Goal: Navigation & Orientation: Understand site structure

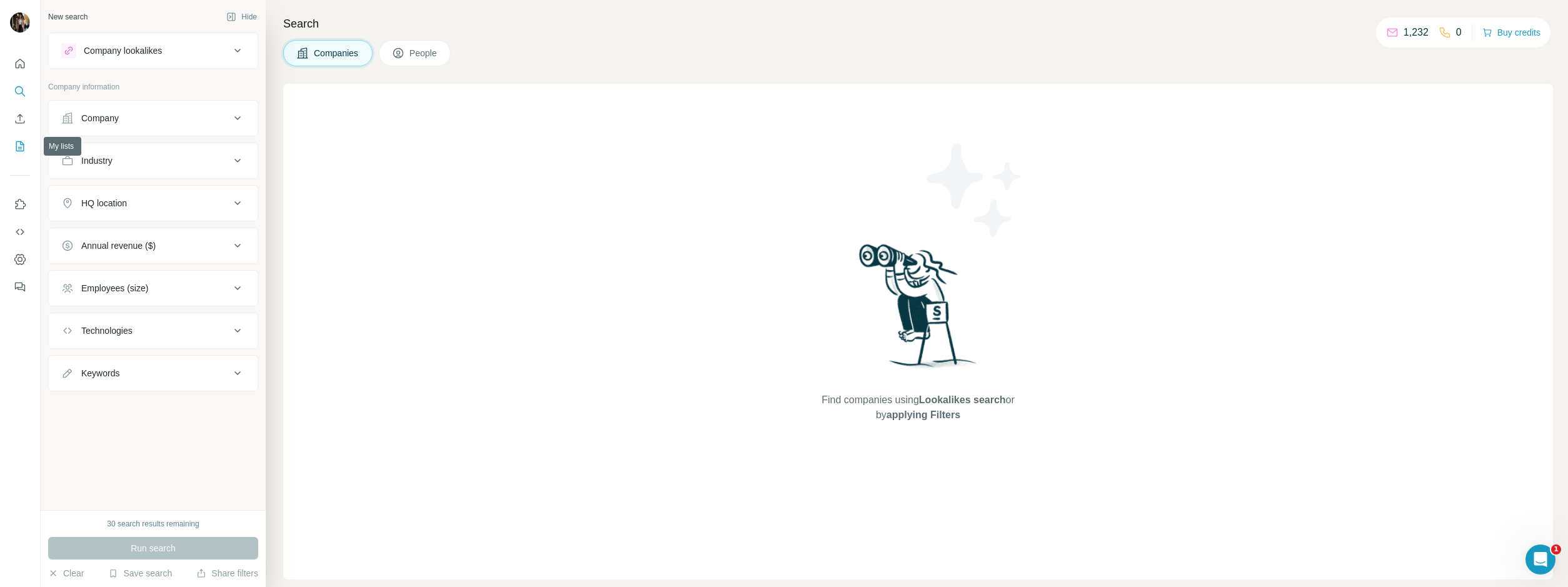
click at [19, 148] on icon "My lists" at bounding box center [20, 146] width 13 height 13
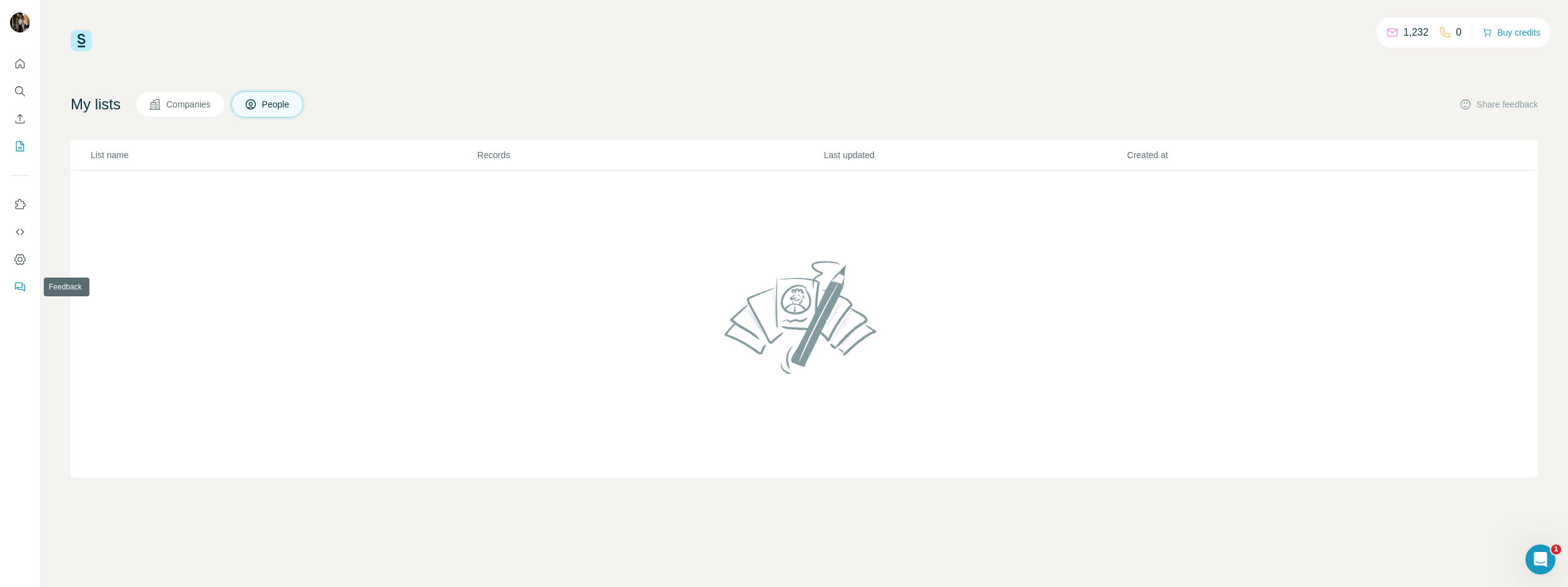
click at [22, 280] on icon "Feedback" at bounding box center [20, 287] width 13 height 13
click at [14, 65] on icon "Quick start" at bounding box center [20, 64] width 13 height 13
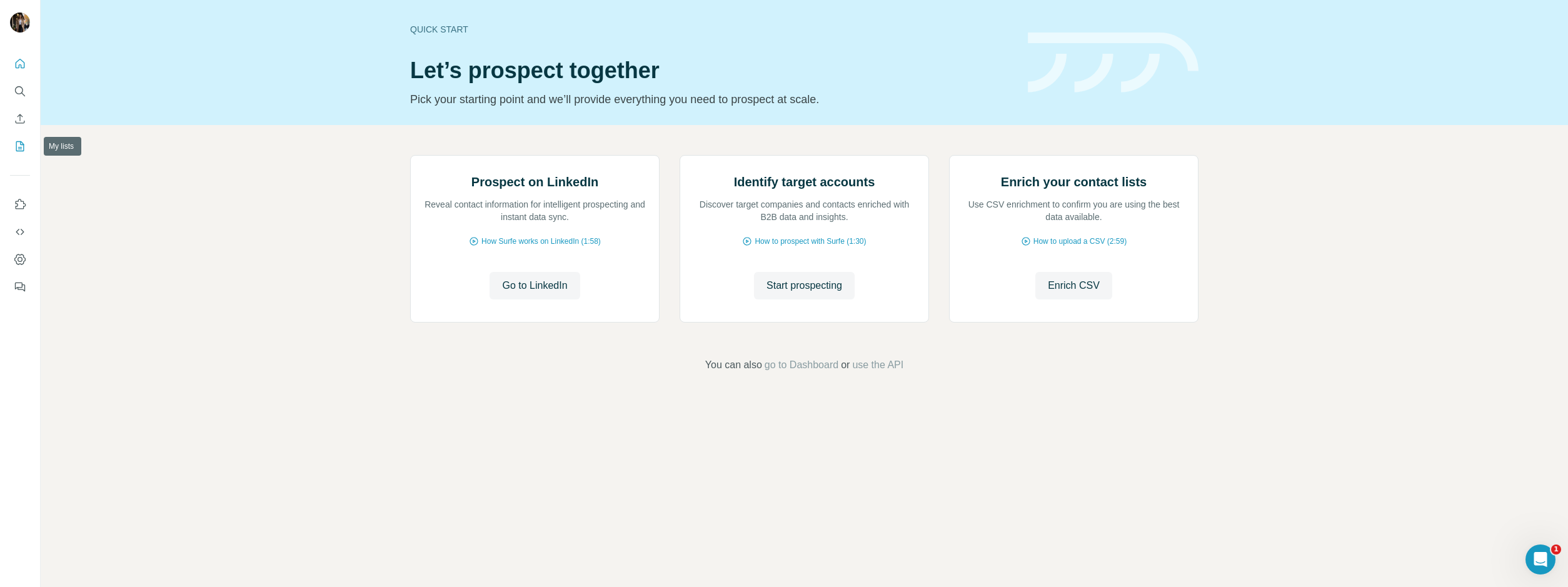
click at [19, 140] on icon "My lists" at bounding box center [20, 146] width 13 height 13
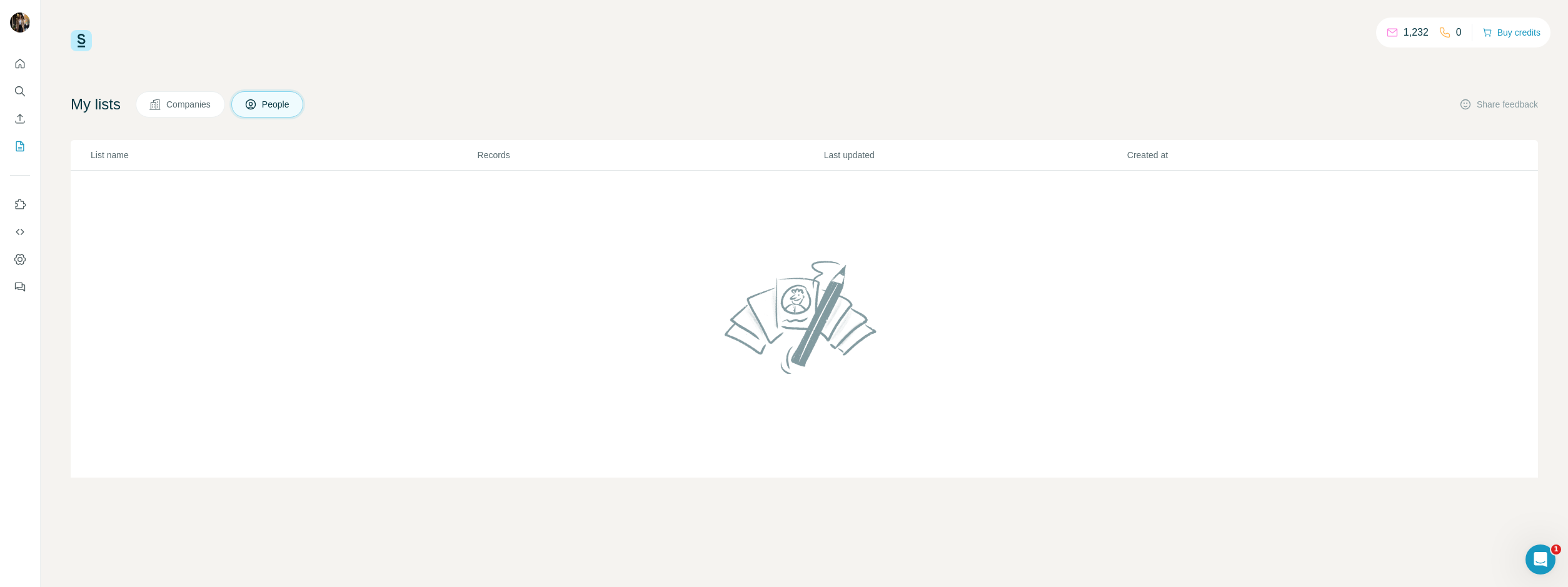
click at [161, 102] on icon at bounding box center [155, 105] width 13 height 13
click at [22, 64] on icon "Quick start" at bounding box center [20, 64] width 13 height 13
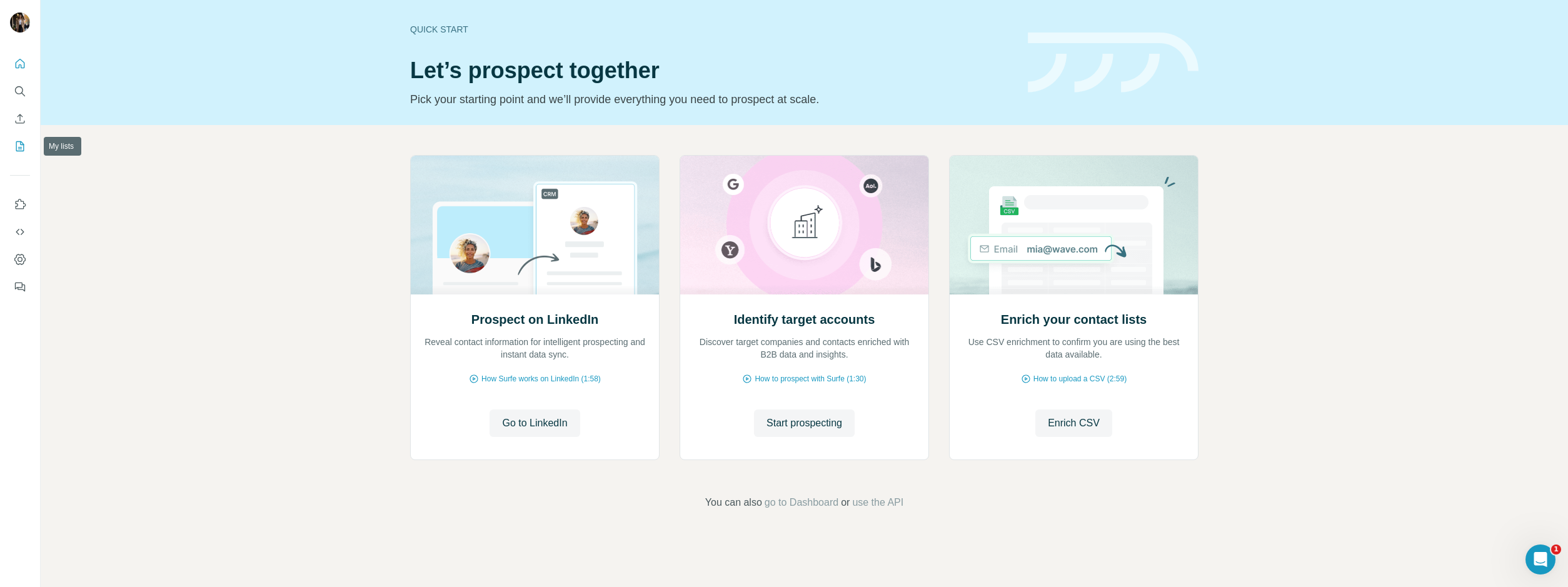
click at [20, 141] on icon "My lists" at bounding box center [20, 146] width 13 height 13
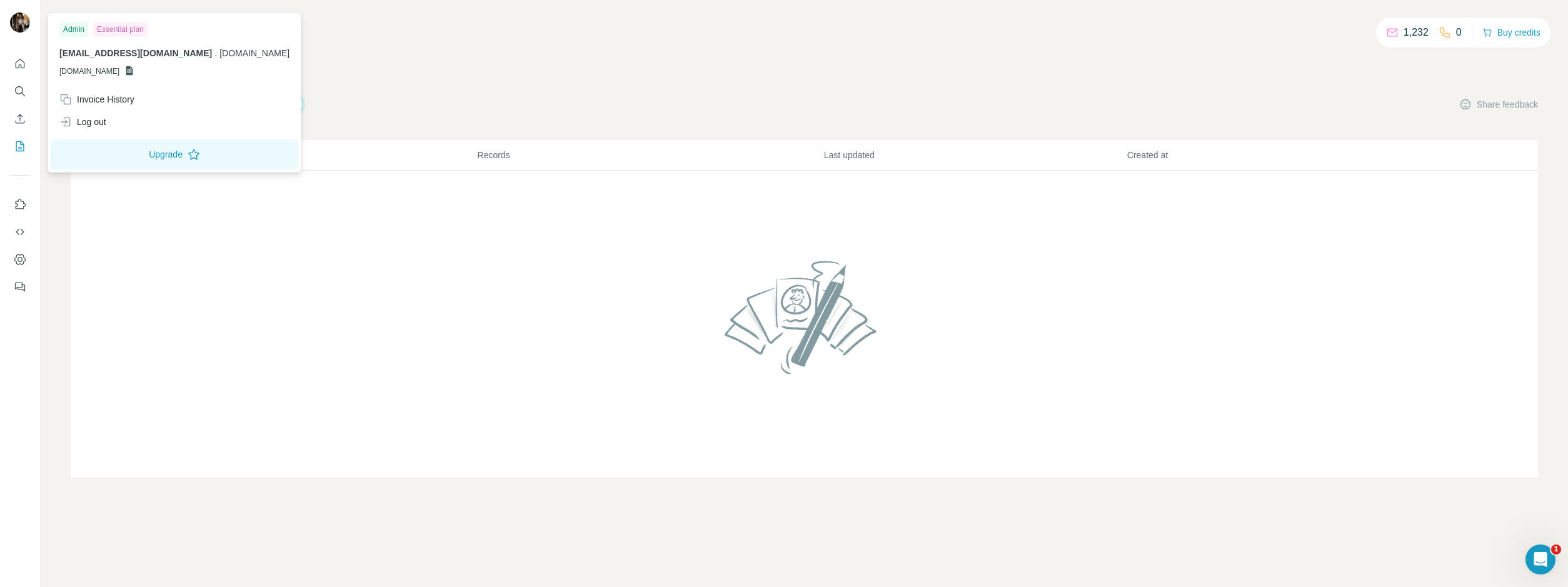
click at [24, 22] on img at bounding box center [20, 22] width 20 height 20
click at [88, 100] on div "Invoice History" at bounding box center [97, 100] width 75 height 13
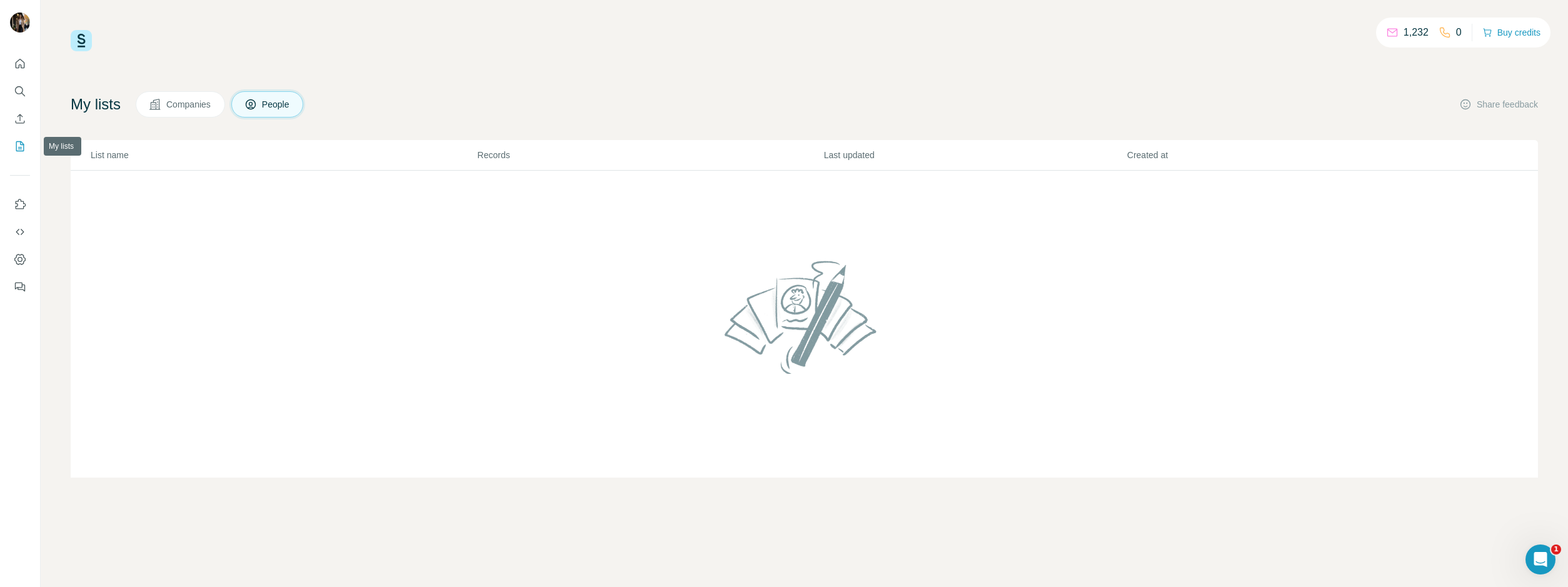
click at [16, 142] on icon "My lists" at bounding box center [20, 146] width 8 height 10
click at [24, 67] on icon "Quick start" at bounding box center [20, 64] width 13 height 13
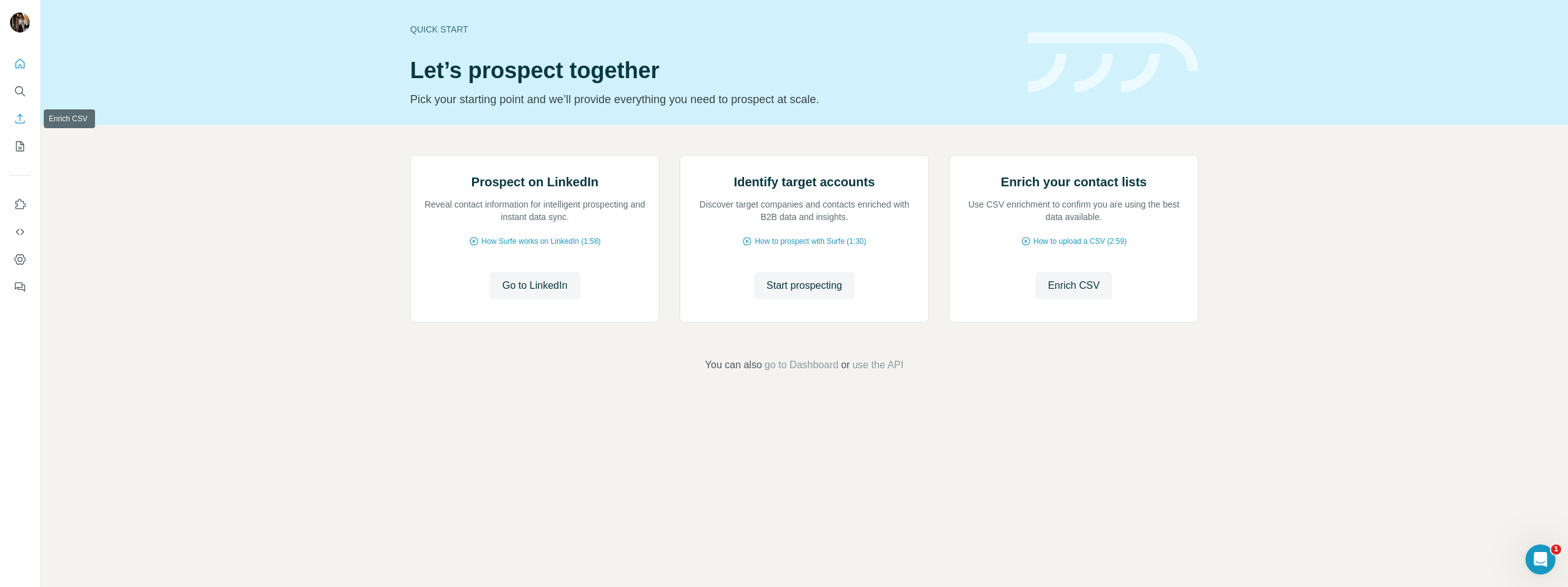
click at [17, 120] on icon "Enrich CSV" at bounding box center [20, 119] width 13 height 13
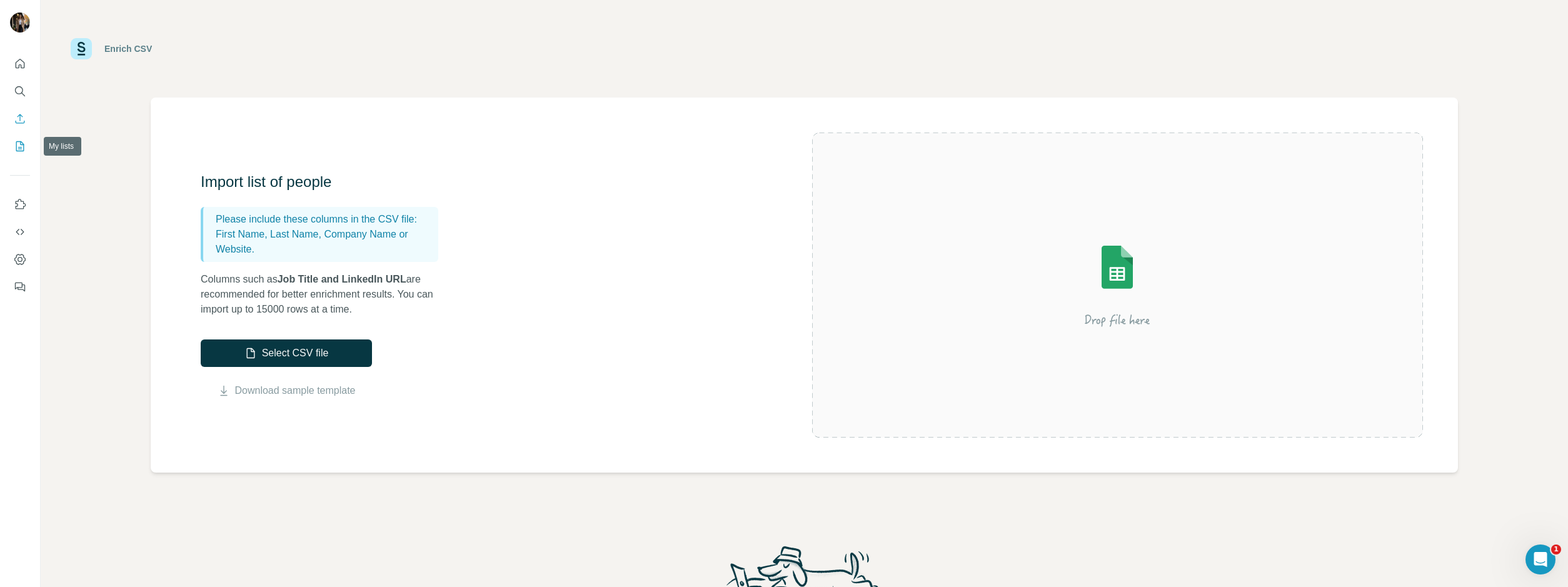
click at [22, 145] on icon "My lists" at bounding box center [20, 146] width 13 height 13
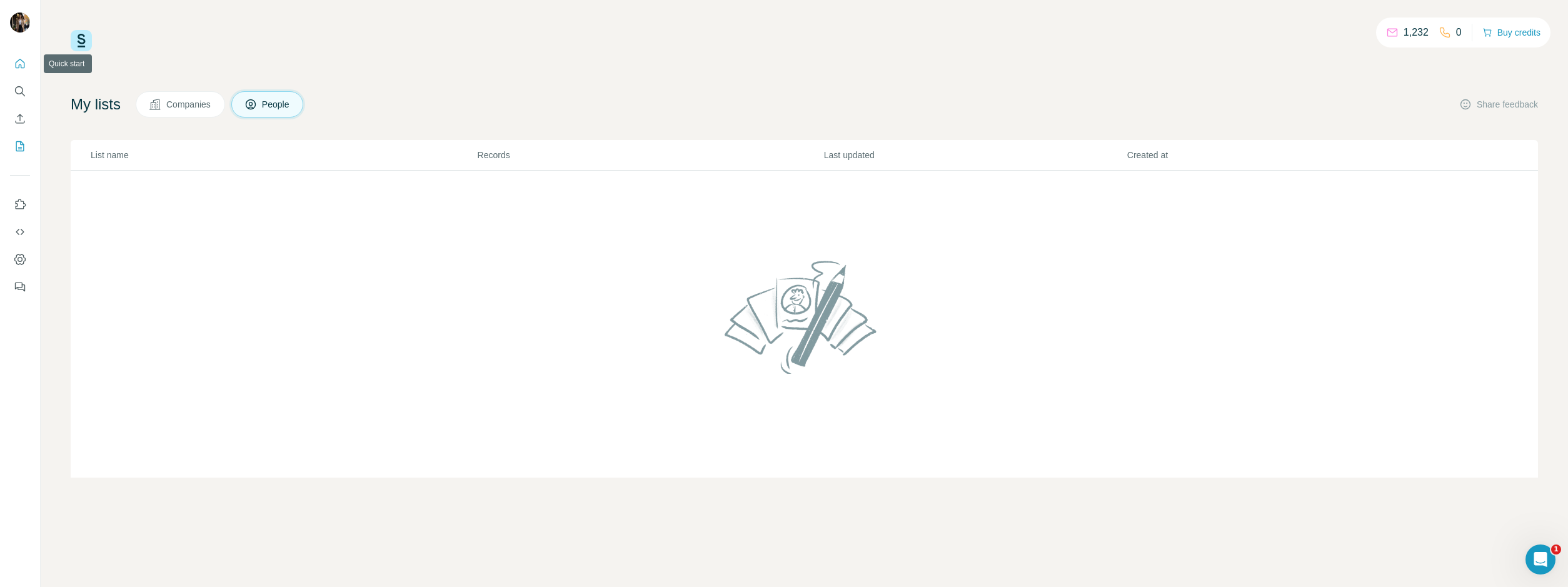
click at [17, 64] on icon "Quick start" at bounding box center [20, 64] width 13 height 13
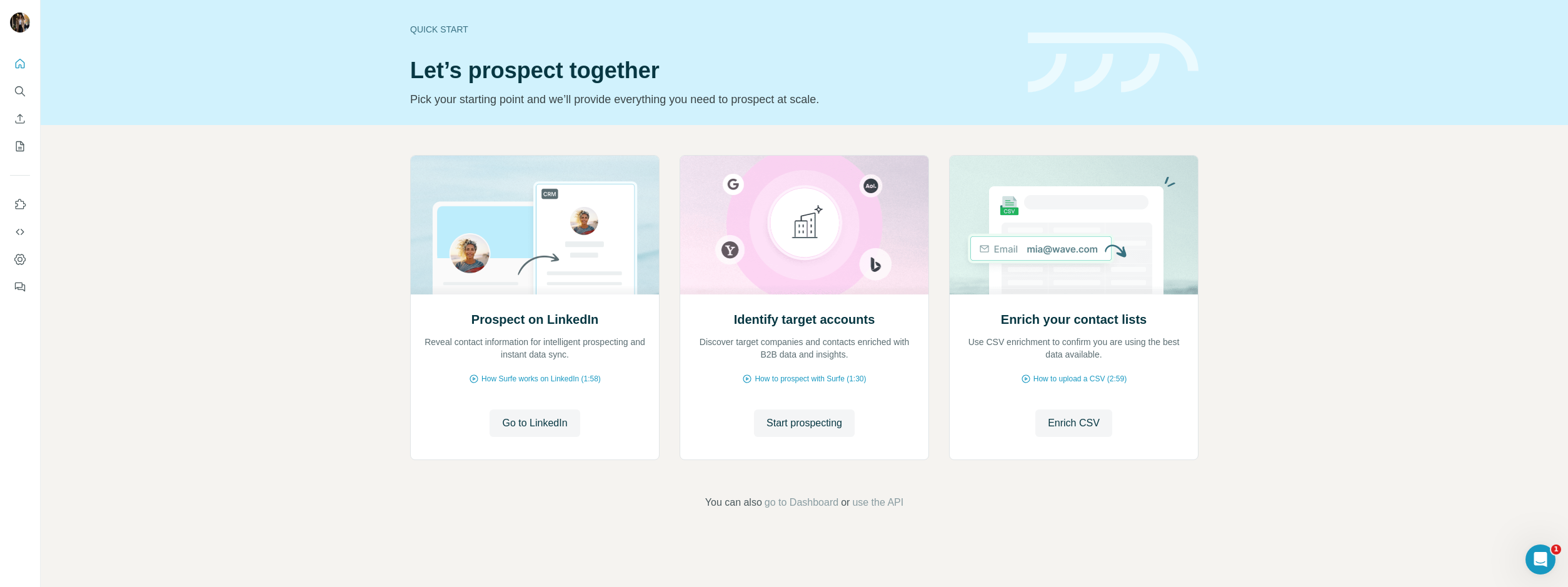
click at [184, 246] on div "Prospect on LinkedIn Reveal contact information for intelligent prospecting and…" at bounding box center [805, 333] width 1528 height 415
click at [20, 263] on icon "Dashboard" at bounding box center [20, 259] width 13 height 13
